Goal: Task Accomplishment & Management: Manage account settings

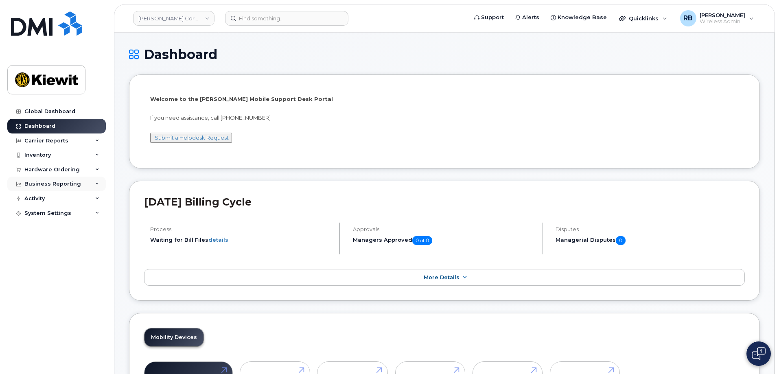
click at [56, 185] on div "Business Reporting" at bounding box center [52, 184] width 57 height 7
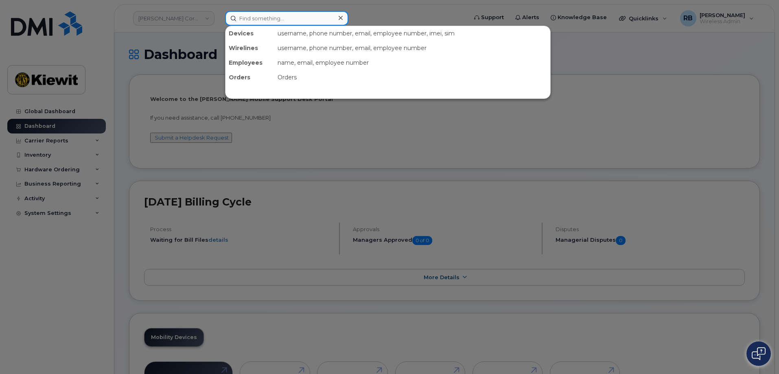
click at [262, 20] on input at bounding box center [286, 18] width 123 height 15
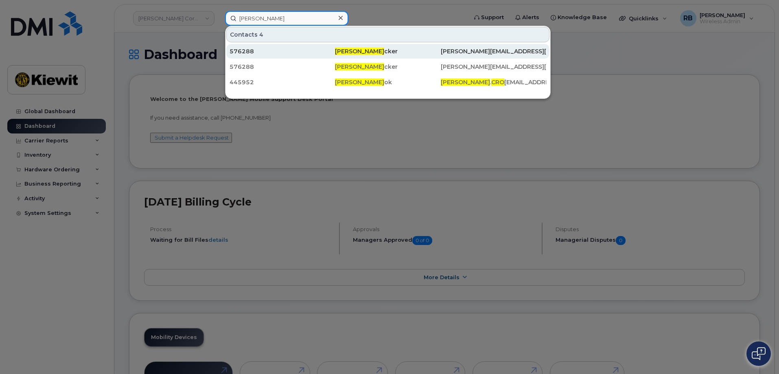
type input "zachary cro"
click at [335, 56] on div "576288" at bounding box center [387, 51] width 105 height 15
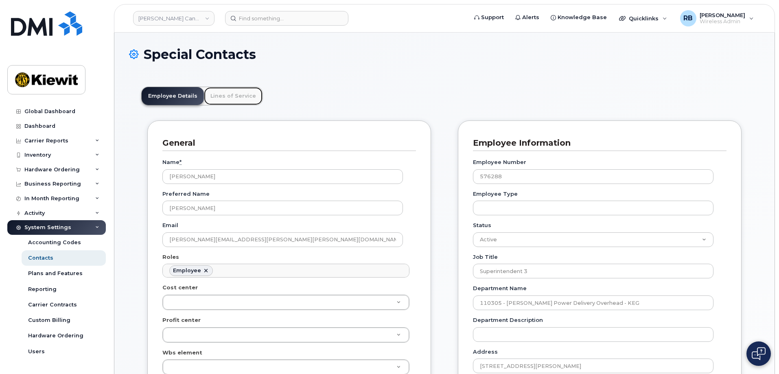
click at [237, 99] on link "Lines of Service" at bounding box center [233, 96] width 59 height 18
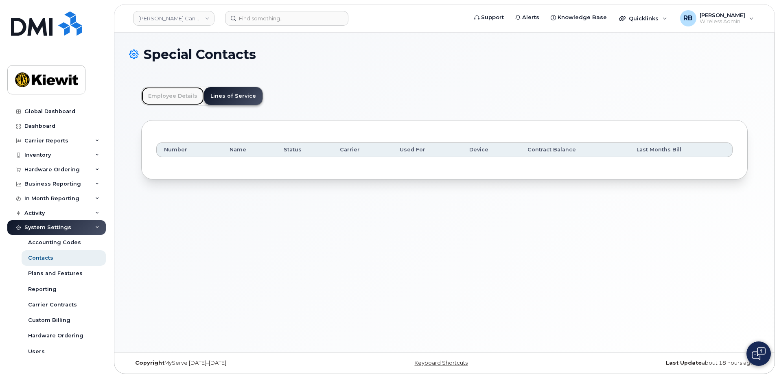
click at [154, 94] on link "Employee Details" at bounding box center [173, 96] width 62 height 18
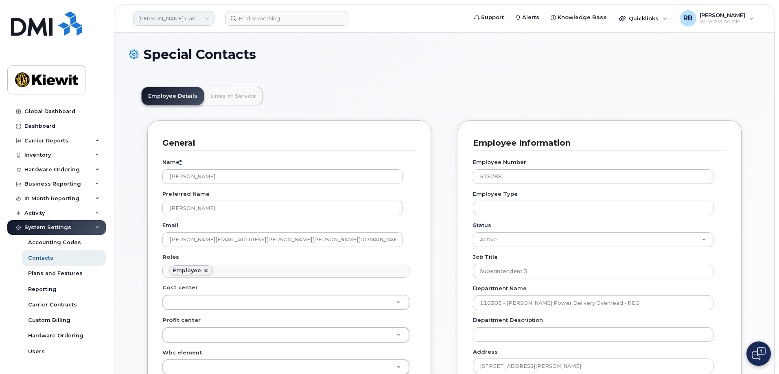
click at [208, 18] on link "Kiewit Canada Inc" at bounding box center [173, 18] width 81 height 15
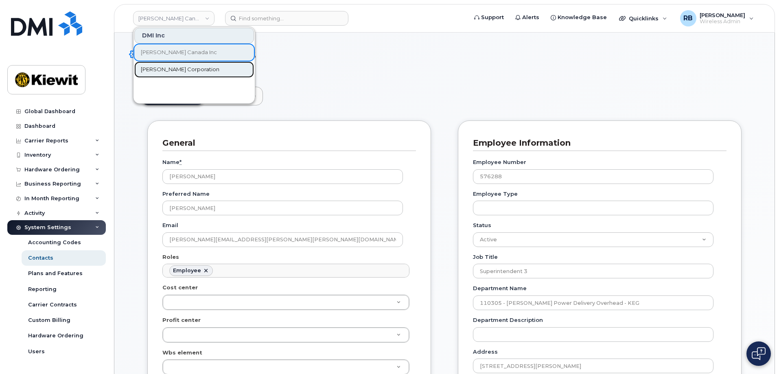
click at [175, 71] on span "[PERSON_NAME] Corporation" at bounding box center [180, 70] width 79 height 8
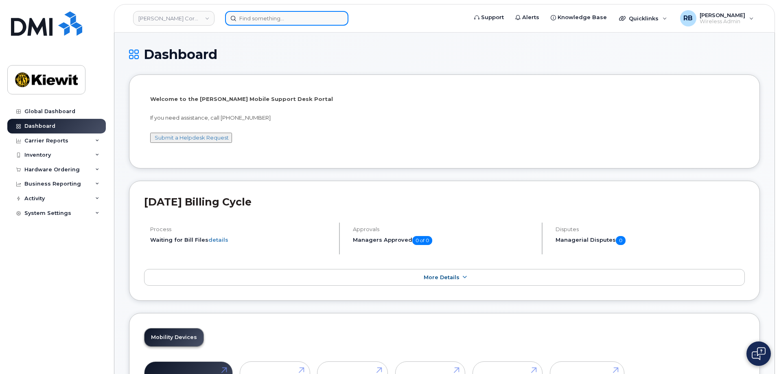
click at [265, 19] on input at bounding box center [286, 18] width 123 height 15
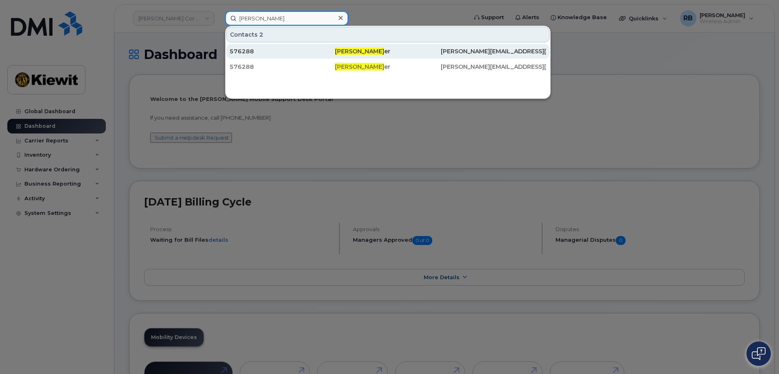
type input "zachary crock"
click at [251, 52] on div "576288" at bounding box center [282, 51] width 105 height 8
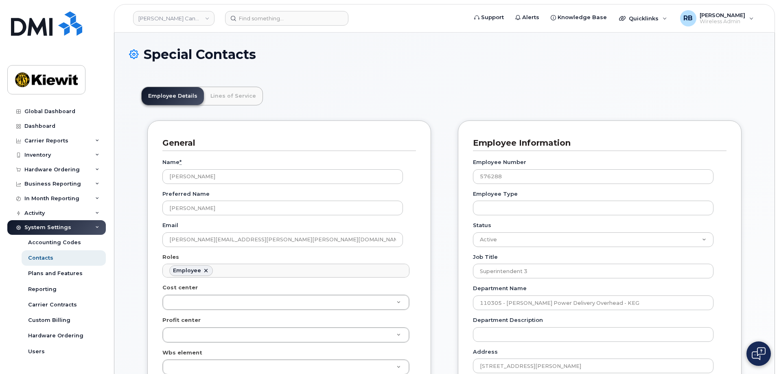
scroll to position [24, 0]
click at [241, 98] on link "Lines of Service" at bounding box center [233, 96] width 59 height 18
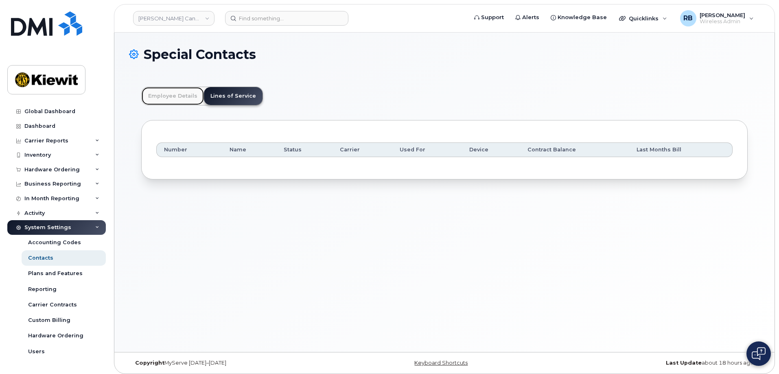
click at [182, 98] on link "Employee Details" at bounding box center [173, 96] width 62 height 18
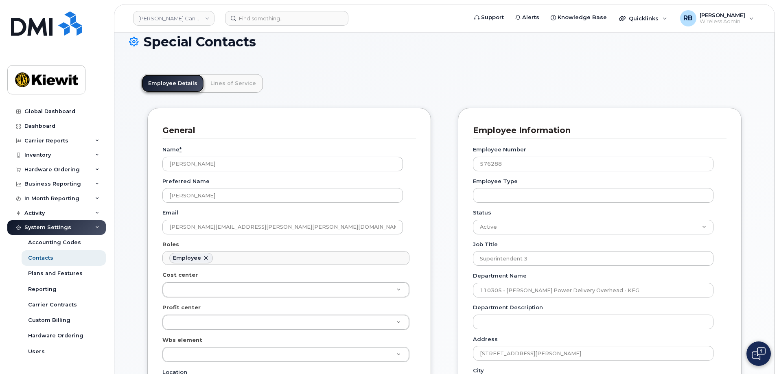
scroll to position [0, 0]
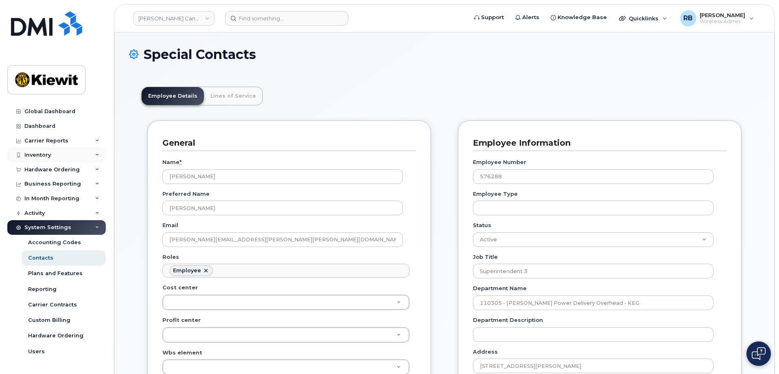
click at [96, 155] on icon at bounding box center [97, 155] width 4 height 4
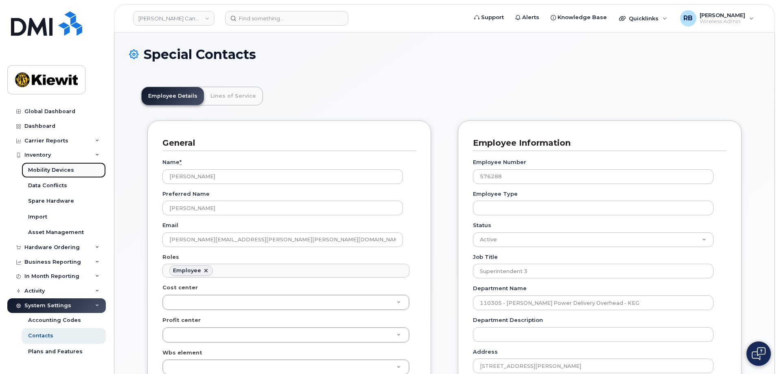
click at [60, 171] on div "Mobility Devices" at bounding box center [51, 169] width 46 height 7
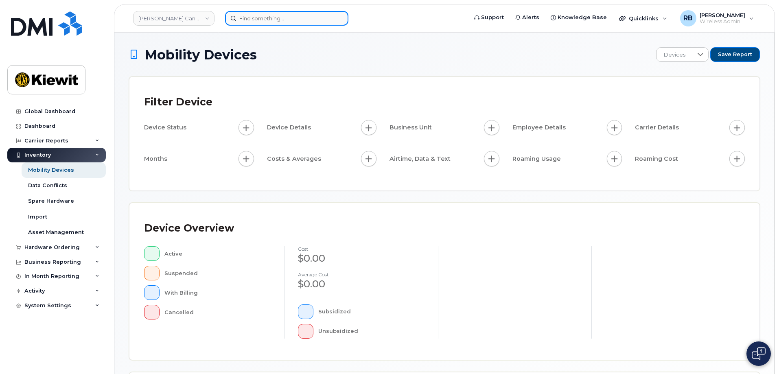
click at [256, 20] on input at bounding box center [286, 18] width 123 height 15
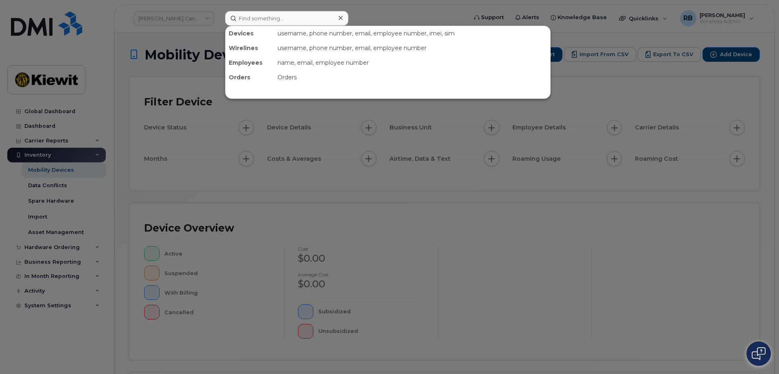
click at [207, 18] on div at bounding box center [389, 187] width 779 height 374
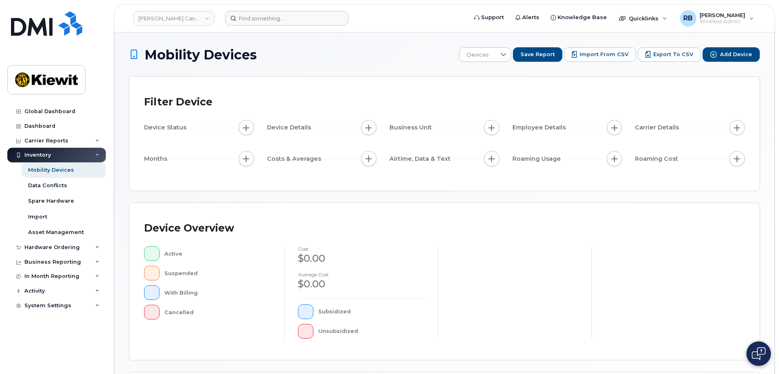
click at [207, 18] on link "[PERSON_NAME] Canada Inc" at bounding box center [173, 18] width 81 height 15
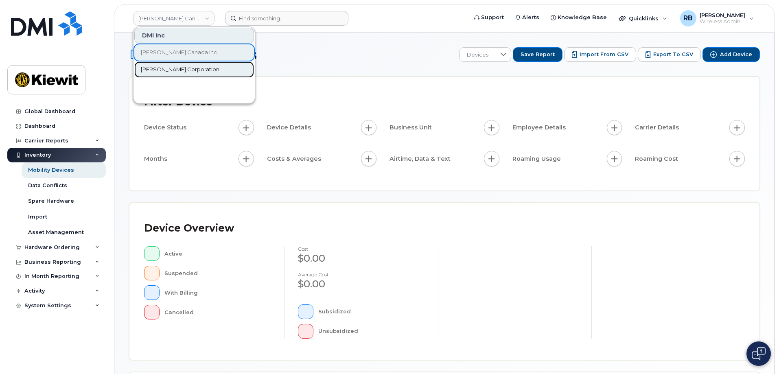
click at [185, 66] on span "[PERSON_NAME] Corporation" at bounding box center [180, 70] width 79 height 8
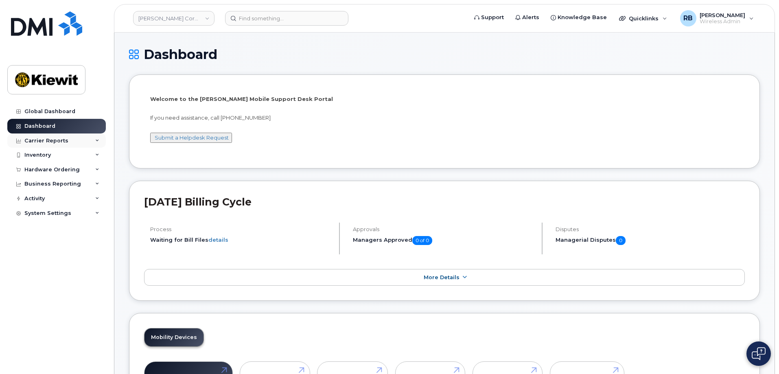
click at [50, 140] on div "Carrier Reports" at bounding box center [46, 141] width 44 height 7
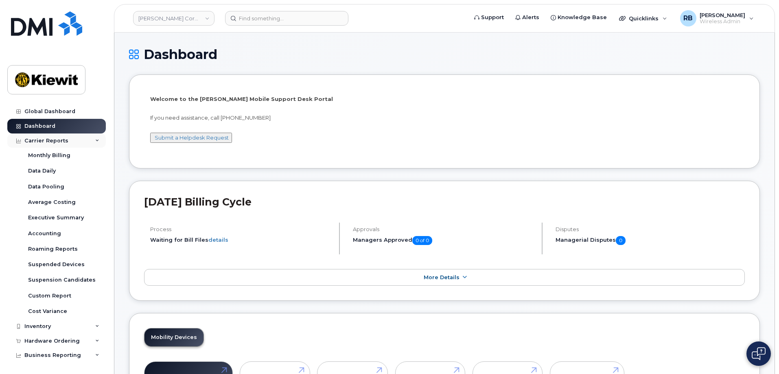
click at [50, 140] on div "Carrier Reports" at bounding box center [46, 141] width 44 height 7
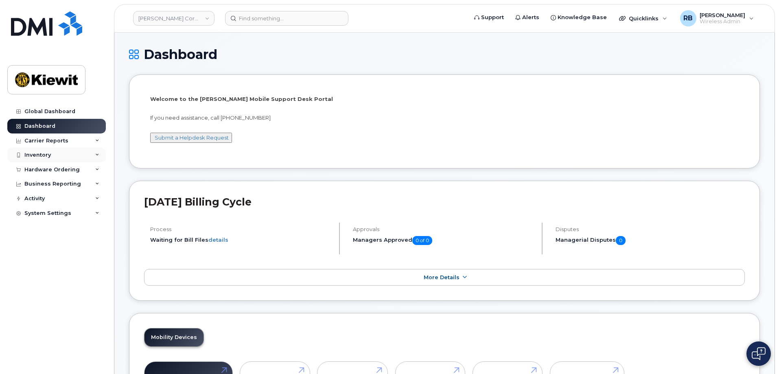
click at [44, 155] on div "Inventory" at bounding box center [37, 155] width 26 height 7
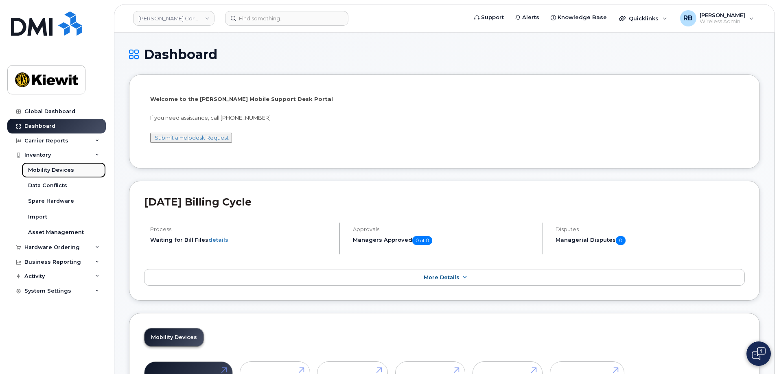
click at [43, 169] on div "Mobility Devices" at bounding box center [51, 169] width 46 height 7
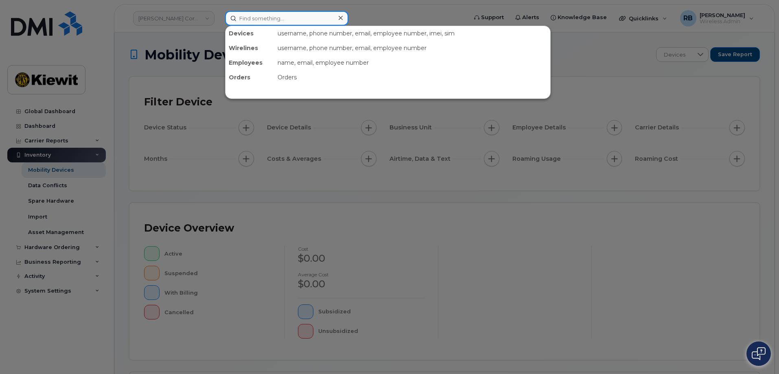
click at [288, 15] on input at bounding box center [286, 18] width 123 height 15
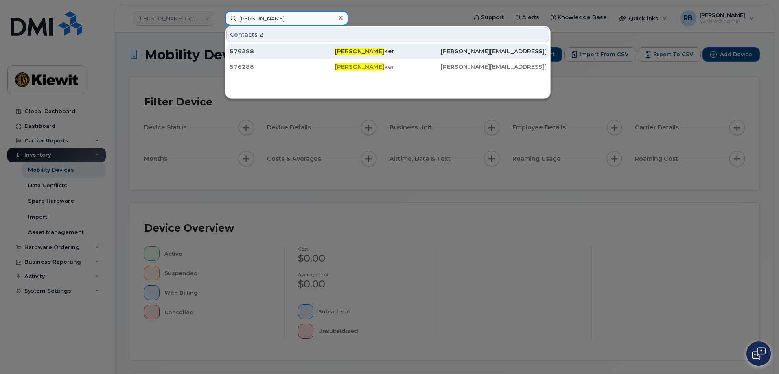
type input "zachary croc"
click at [255, 53] on div "576288" at bounding box center [282, 51] width 105 height 8
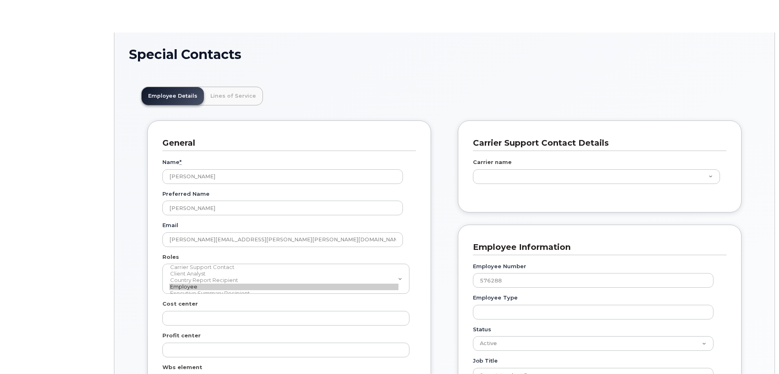
scroll to position [24, 0]
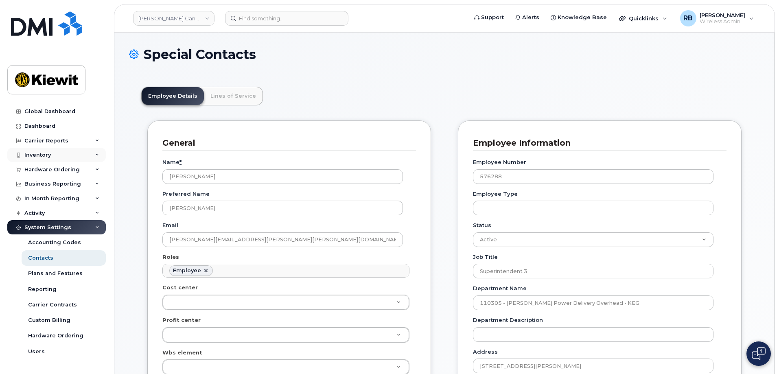
click at [70, 158] on div "Inventory" at bounding box center [56, 155] width 98 height 15
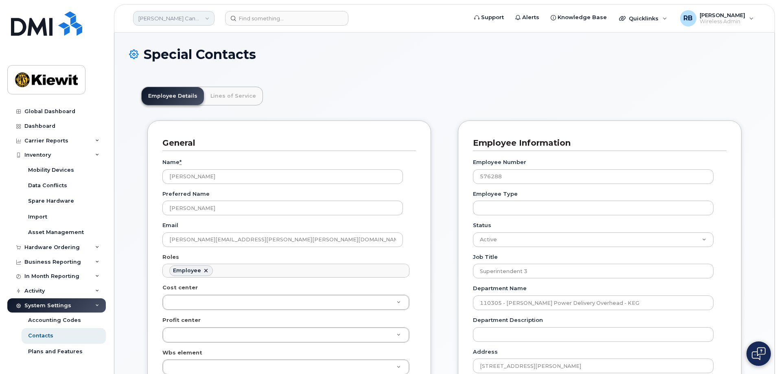
click at [210, 16] on link "Kiewit Canada Inc" at bounding box center [173, 18] width 81 height 15
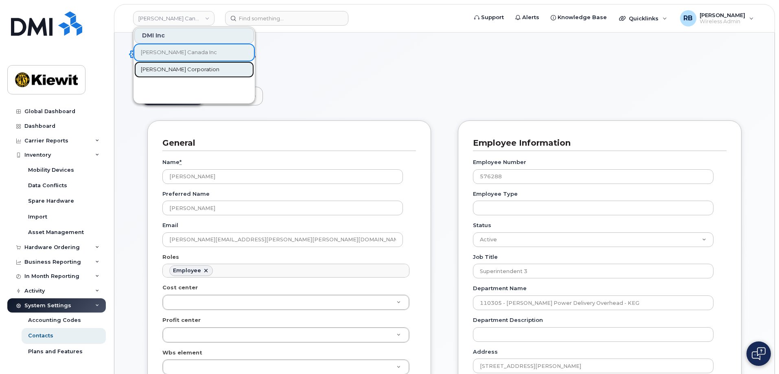
click at [162, 71] on span "[PERSON_NAME] Corporation" at bounding box center [180, 70] width 79 height 8
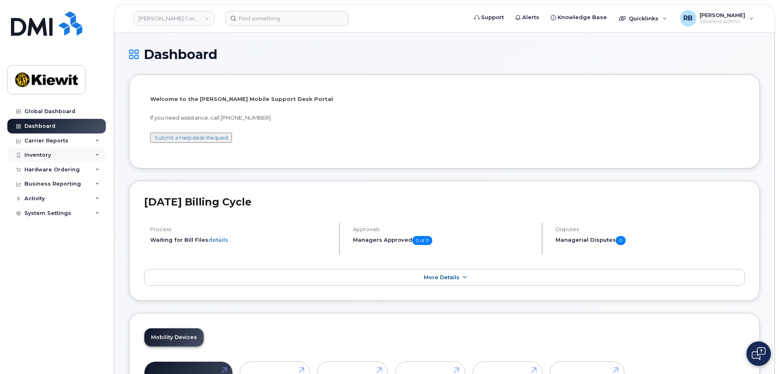
click at [66, 155] on div "Inventory" at bounding box center [56, 155] width 98 height 15
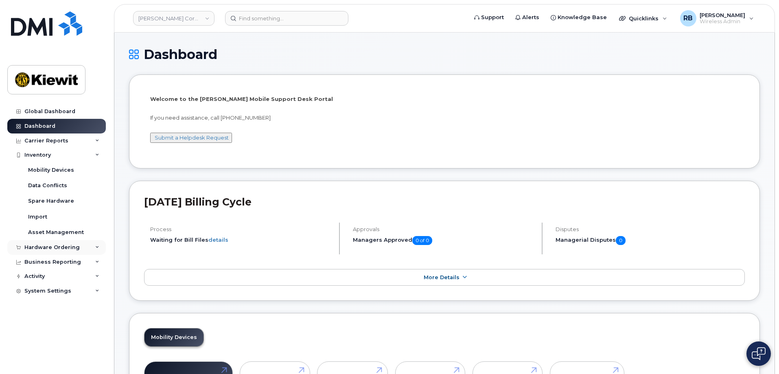
click at [45, 248] on div "Hardware Ordering" at bounding box center [51, 247] width 55 height 7
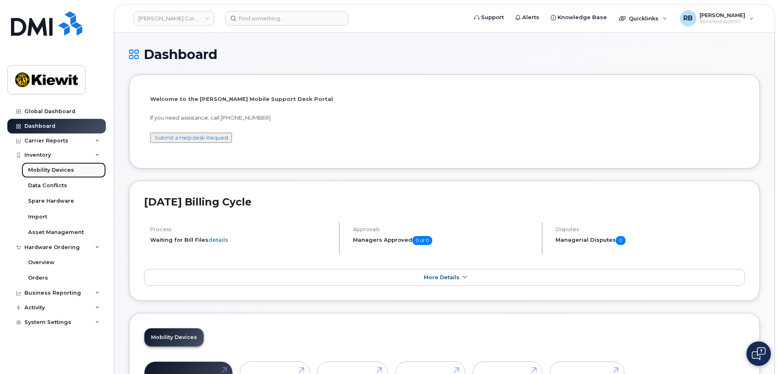
click at [72, 169] on link "Mobility Devices" at bounding box center [64, 169] width 84 height 15
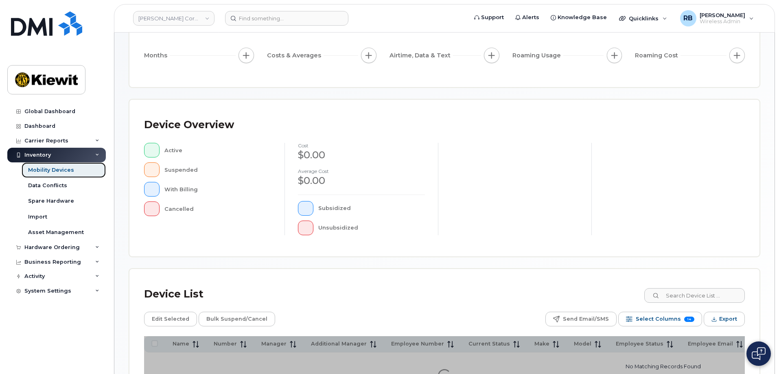
scroll to position [163, 0]
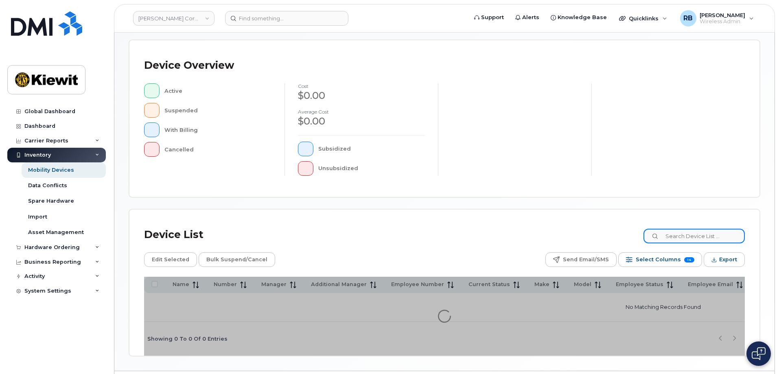
click at [684, 234] on input at bounding box center [693, 236] width 101 height 15
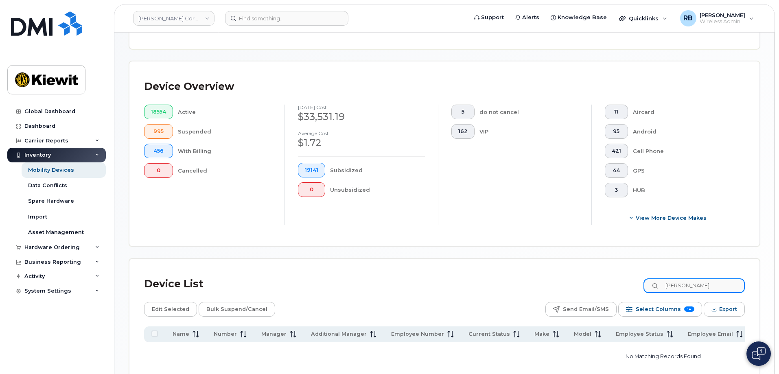
scroll to position [177, 0]
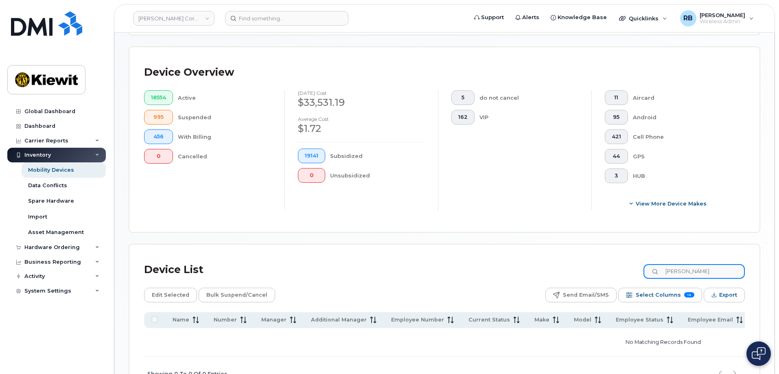
drag, startPoint x: 696, startPoint y: 263, endPoint x: 672, endPoint y: 261, distance: 23.2
click at [672, 264] on input "[PERSON_NAME]" at bounding box center [693, 271] width 101 height 15
type input "[PERSON_NAME]"
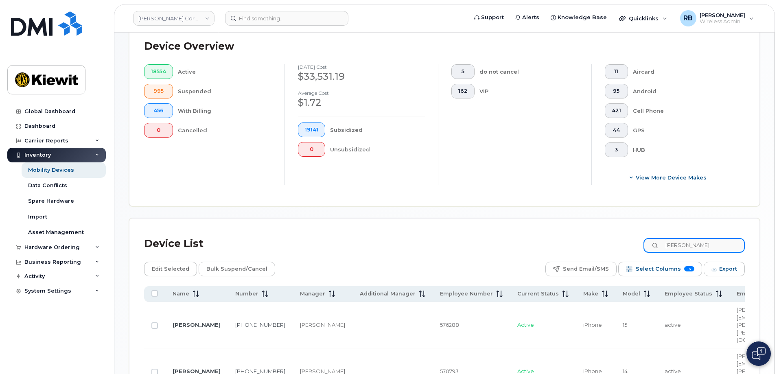
scroll to position [218, 0]
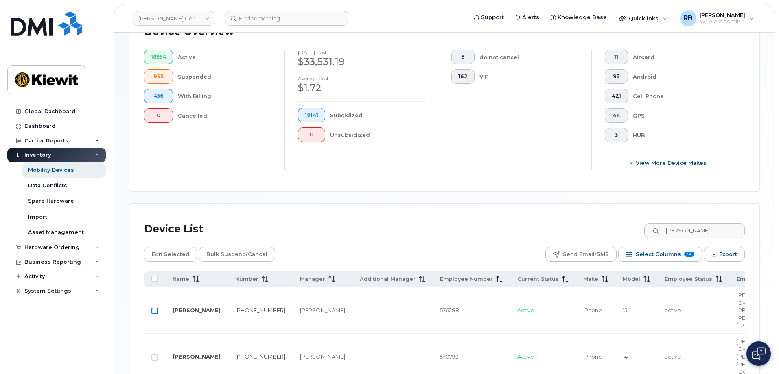
click at [156, 308] on input "Row Unselected" at bounding box center [154, 311] width 7 height 7
checkbox input "true"
click at [175, 248] on span "Edit Selected" at bounding box center [170, 254] width 37 height 12
drag, startPoint x: 697, startPoint y: 222, endPoint x: 671, endPoint y: 223, distance: 26.1
click at [671, 223] on input "crocker" at bounding box center [693, 230] width 101 height 15
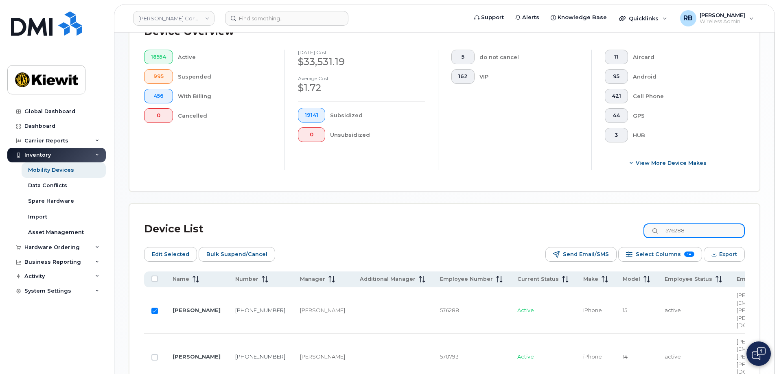
type input "576288"
checkbox input "true"
drag, startPoint x: 702, startPoint y: 225, endPoint x: 672, endPoint y: 223, distance: 30.2
click at [672, 223] on input "576288" at bounding box center [693, 230] width 101 height 15
type input "541832"
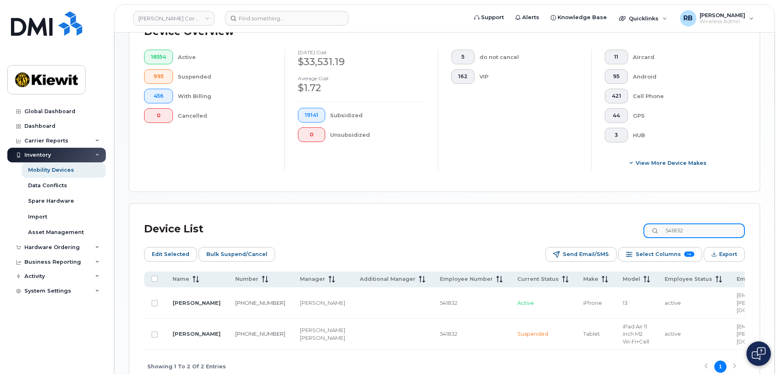
checkbox input "false"
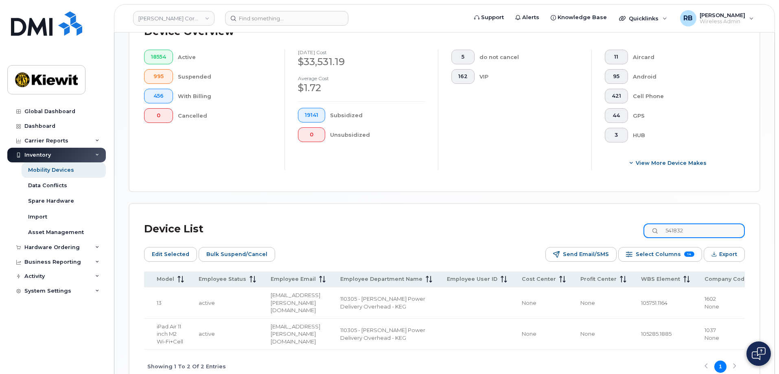
scroll to position [0, 477]
drag, startPoint x: 694, startPoint y: 223, endPoint x: 672, endPoint y: 224, distance: 22.0
click at [672, 224] on input "541832" at bounding box center [693, 230] width 101 height 15
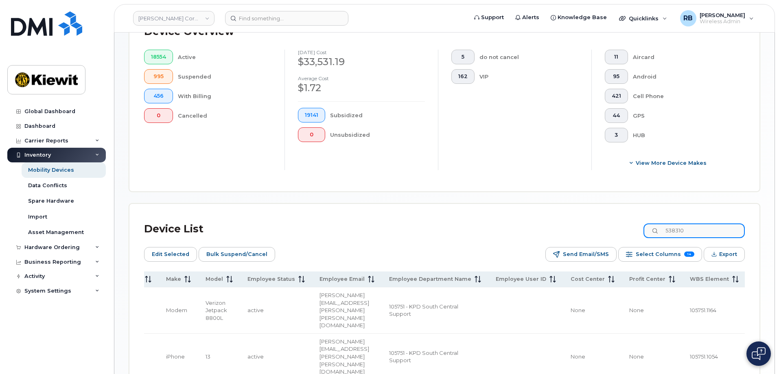
scroll to position [0, 426]
drag, startPoint x: 695, startPoint y: 221, endPoint x: 673, endPoint y: 225, distance: 22.4
click at [673, 225] on input "538310" at bounding box center [693, 230] width 101 height 15
drag, startPoint x: 692, startPoint y: 222, endPoint x: 673, endPoint y: 222, distance: 19.1
click at [673, 223] on input "191267" at bounding box center [693, 230] width 101 height 15
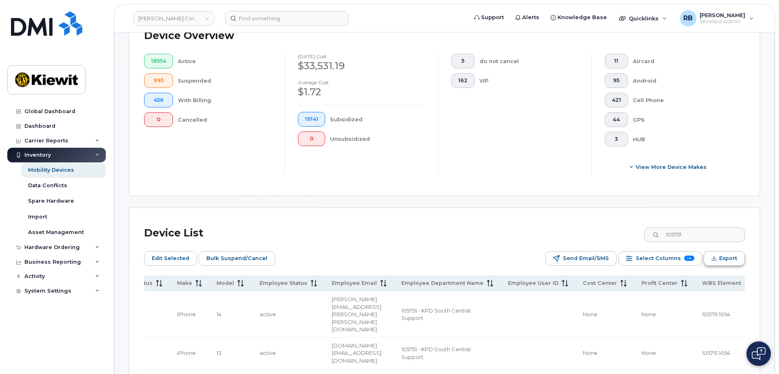
scroll to position [218, 0]
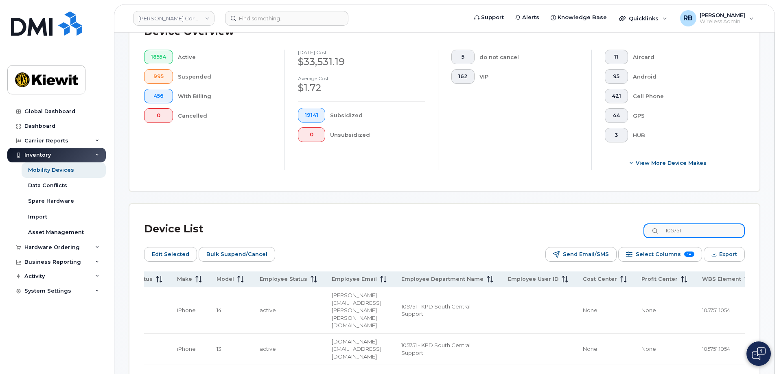
drag, startPoint x: 706, startPoint y: 219, endPoint x: 662, endPoint y: 222, distance: 44.0
click at [662, 223] on div "105751" at bounding box center [693, 230] width 101 height 15
type input "576288"
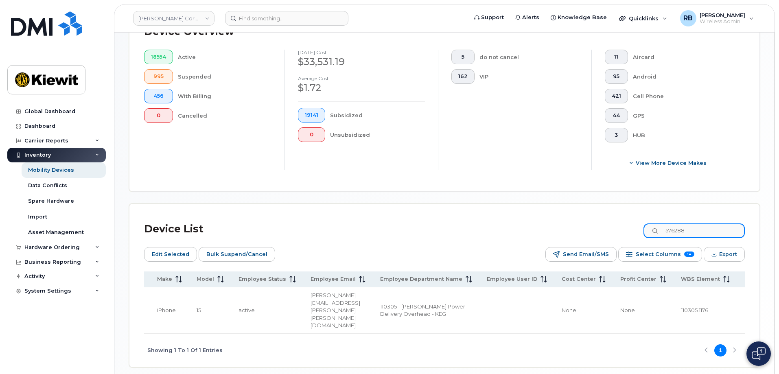
checkbox input "true"
click at [172, 248] on span "Edit Selected" at bounding box center [170, 254] width 37 height 12
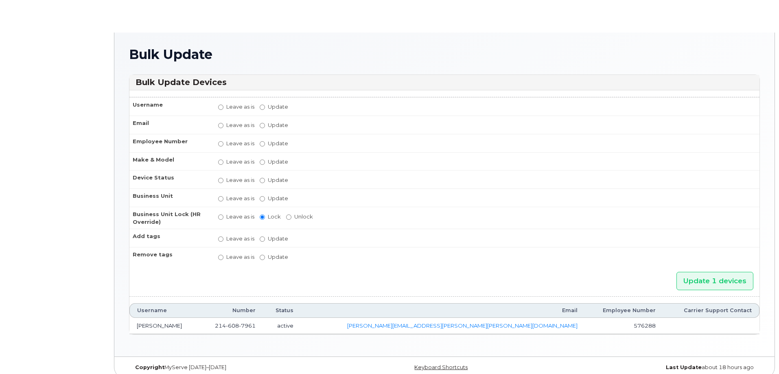
radio input "true"
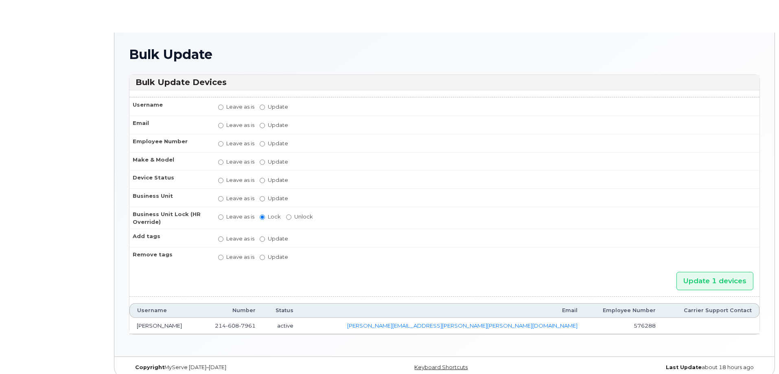
radio input "true"
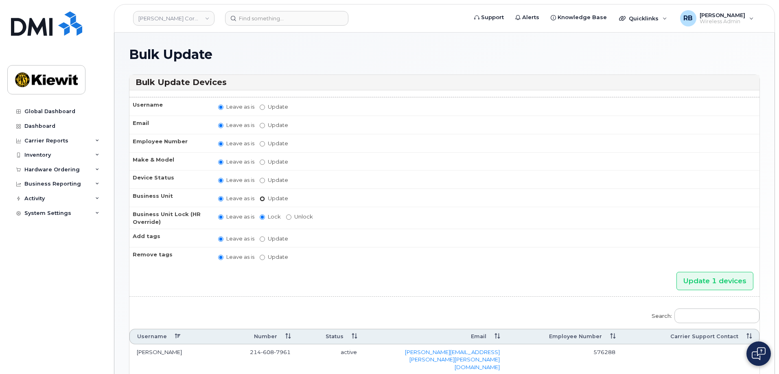
click at [263, 198] on input "Update" at bounding box center [262, 198] width 5 height 5
radio input "true"
radio input "false"
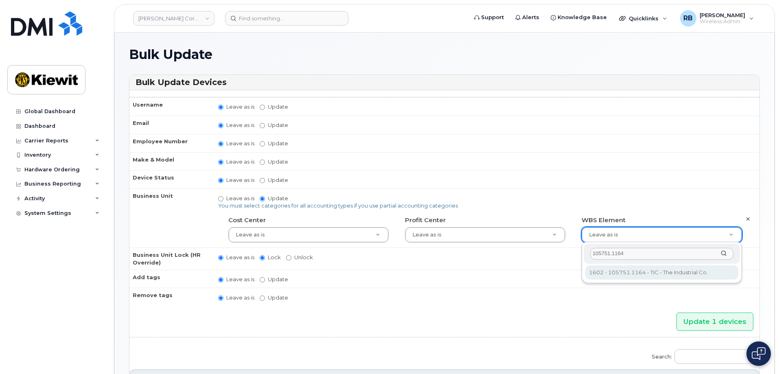
type input "105751.1164"
type input "33719629"
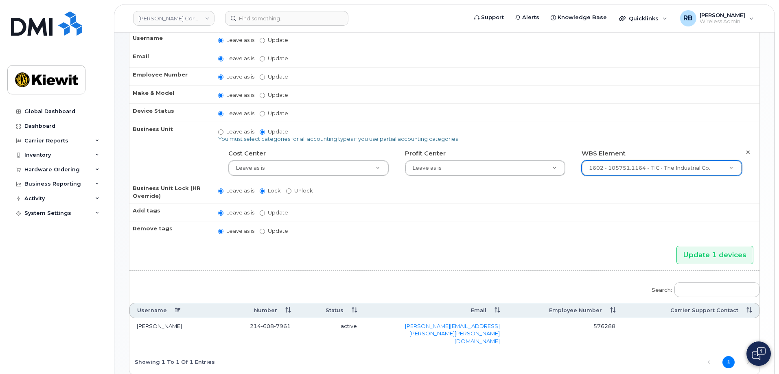
scroll to position [81, 0]
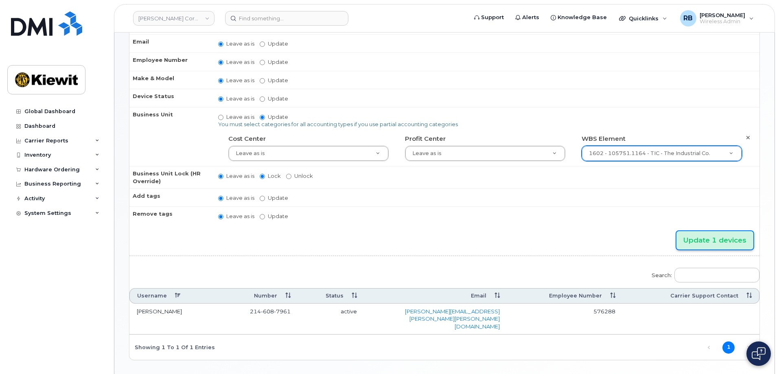
click at [696, 241] on input "Update 1 devices" at bounding box center [714, 240] width 77 height 18
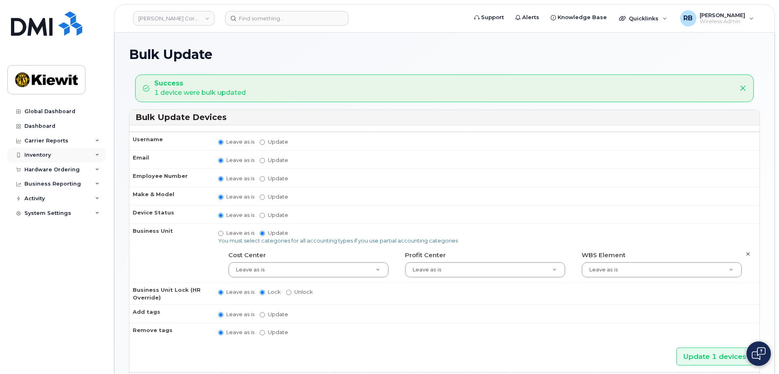
click at [97, 154] on icon at bounding box center [97, 155] width 4 height 4
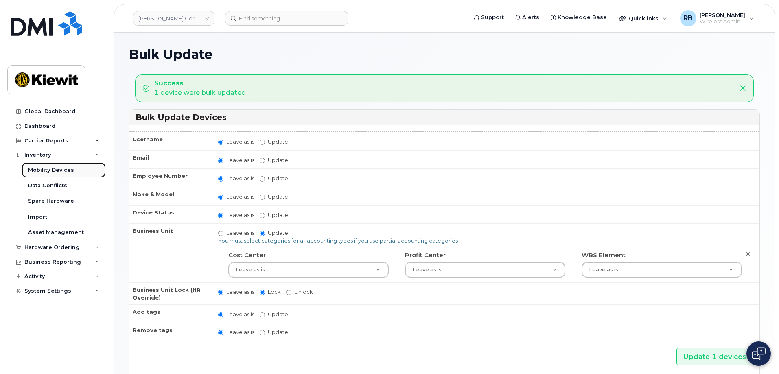
click at [62, 172] on div "Mobility Devices" at bounding box center [51, 169] width 46 height 7
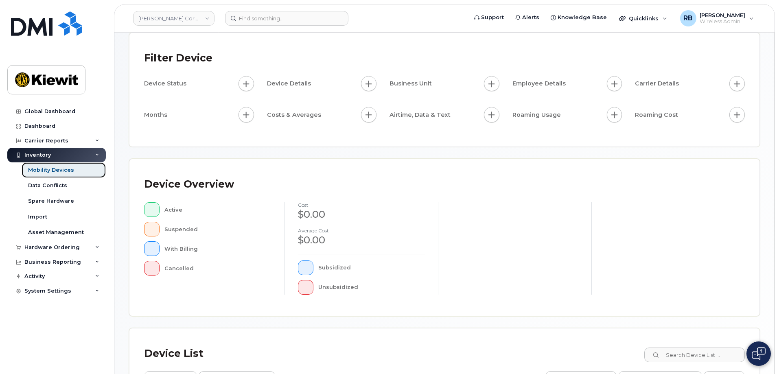
scroll to position [188, 0]
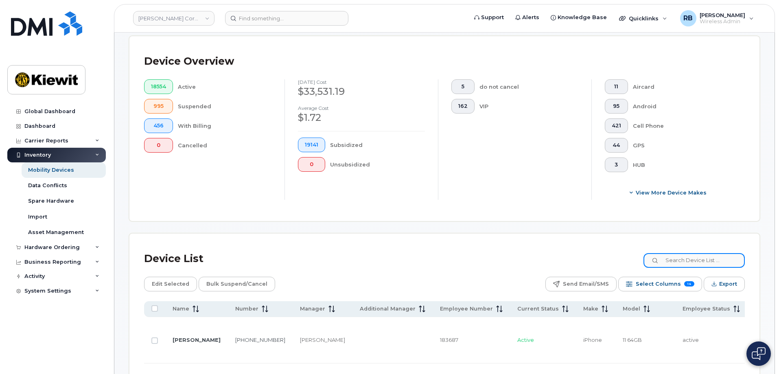
click at [700, 255] on input at bounding box center [693, 260] width 101 height 15
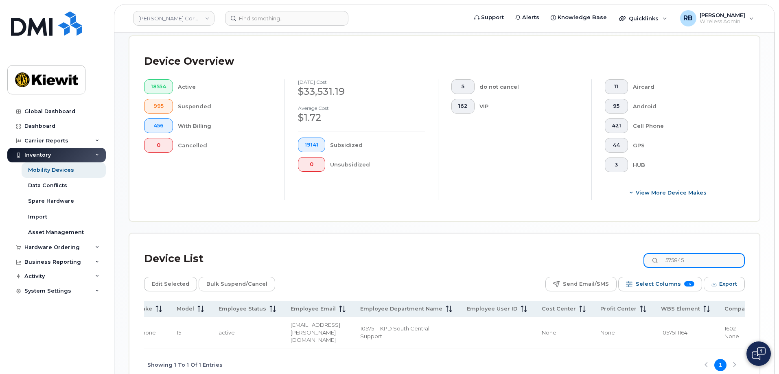
scroll to position [0, 464]
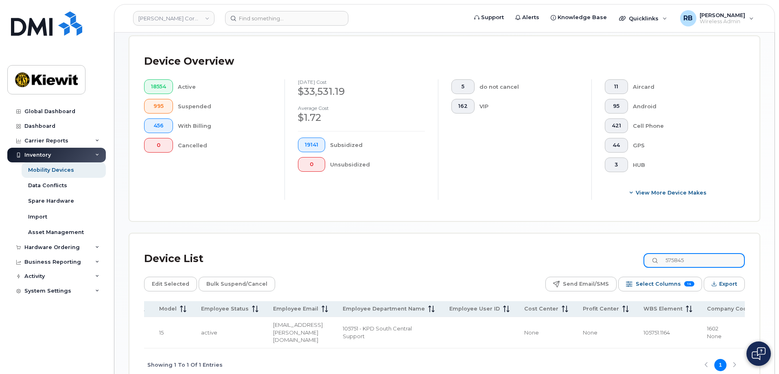
drag, startPoint x: 694, startPoint y: 255, endPoint x: 670, endPoint y: 255, distance: 24.8
click at [670, 255] on input "575845" at bounding box center [693, 260] width 101 height 15
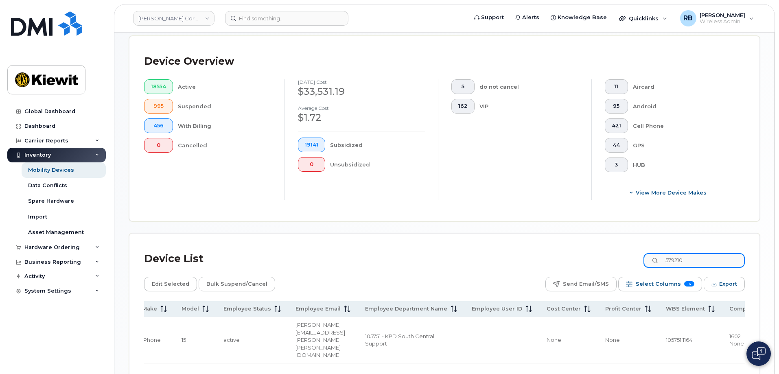
drag, startPoint x: 694, startPoint y: 253, endPoint x: 673, endPoint y: 253, distance: 21.2
click at [673, 253] on input "579210" at bounding box center [693, 260] width 101 height 15
type input "575218"
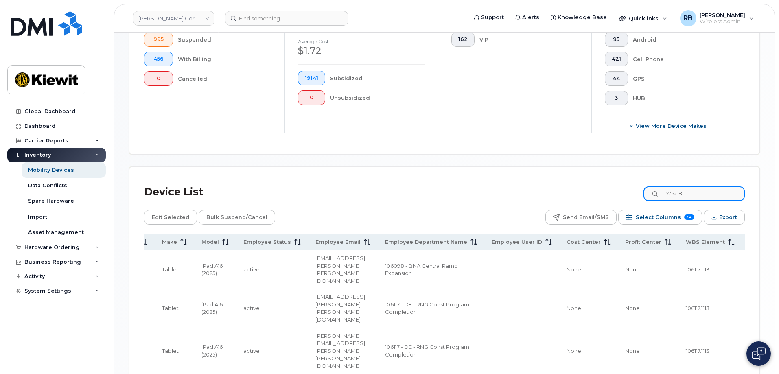
scroll to position [269, 0]
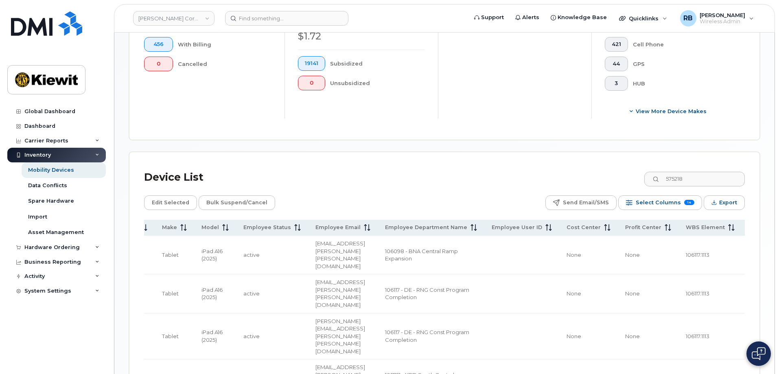
drag, startPoint x: 662, startPoint y: 323, endPoint x: 649, endPoint y: 323, distance: 13.0
click at [678, 359] on td "105751.1164" at bounding box center [709, 378] width 63 height 39
drag, startPoint x: 663, startPoint y: 322, endPoint x: 634, endPoint y: 327, distance: 29.3
click at [634, 327] on div "Name Number Manager Additional Manager Employee Number Current Status Make Mode…" at bounding box center [444, 326] width 601 height 212
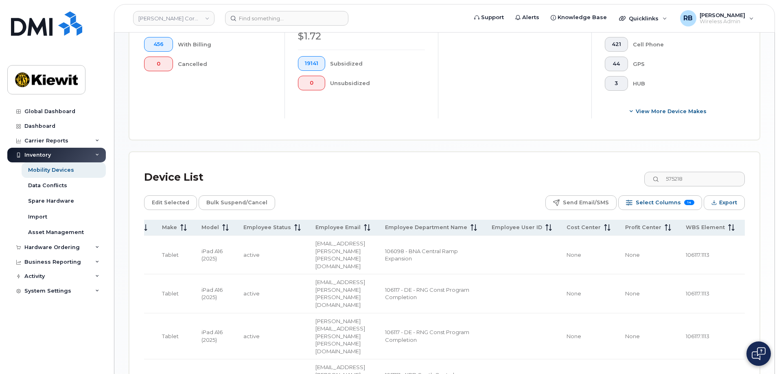
drag, startPoint x: 615, startPoint y: 326, endPoint x: 608, endPoint y: 326, distance: 7.3
drag, startPoint x: 476, startPoint y: 323, endPoint x: 437, endPoint y: 330, distance: 39.7
click at [437, 330] on div "Name Number Manager Additional Manager Employee Number Current Status Make Mode…" at bounding box center [444, 326] width 601 height 212
drag, startPoint x: 419, startPoint y: 337, endPoint x: 392, endPoint y: 326, distance: 29.0
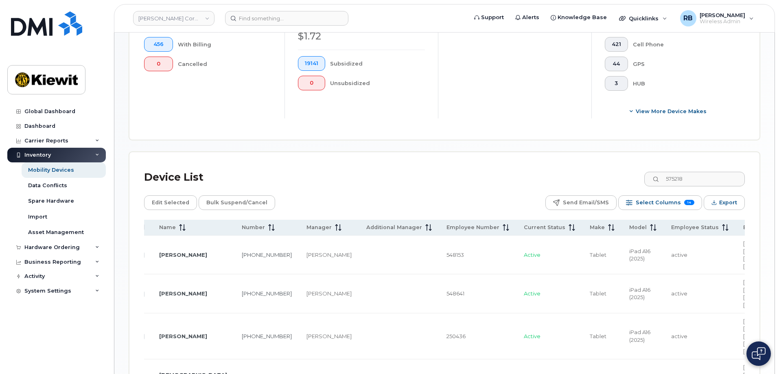
scroll to position [0, 0]
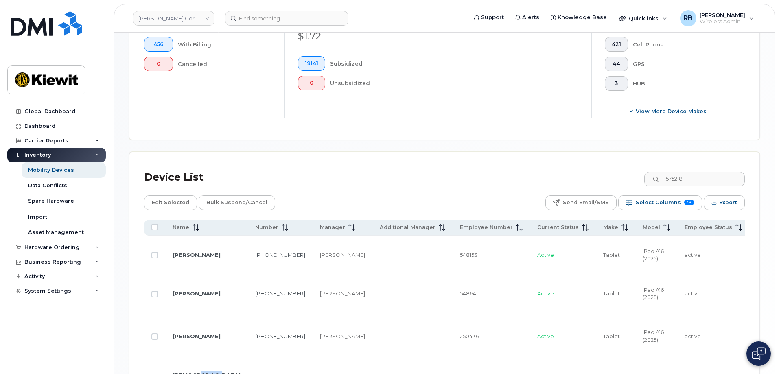
drag, startPoint x: 166, startPoint y: 323, endPoint x: 198, endPoint y: 323, distance: 31.3
click at [197, 359] on td "[DEMOGRAPHIC_DATA][PERSON_NAME]" at bounding box center [206, 378] width 83 height 39
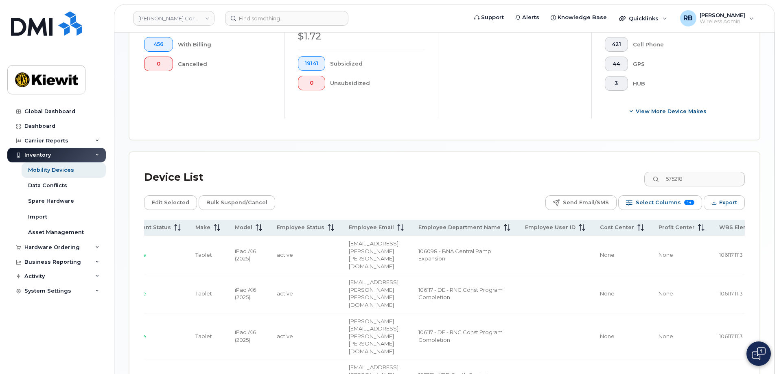
scroll to position [0, 449]
